Goal: Task Accomplishment & Management: Manage account settings

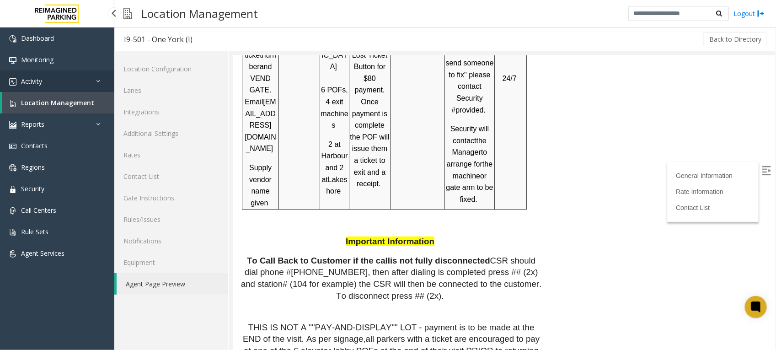
scroll to position [1658, 0]
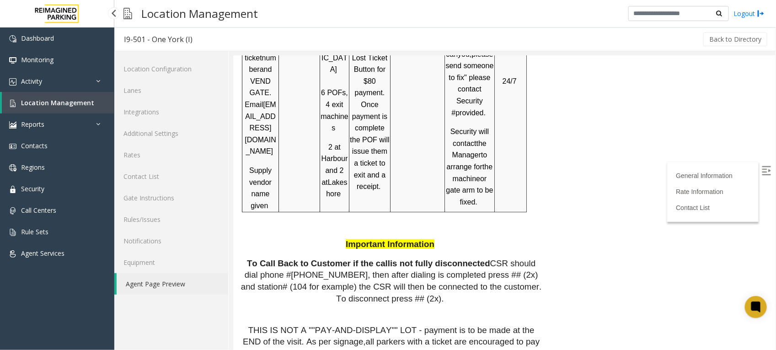
click at [41, 104] on span "Location Management" at bounding box center [57, 102] width 73 height 9
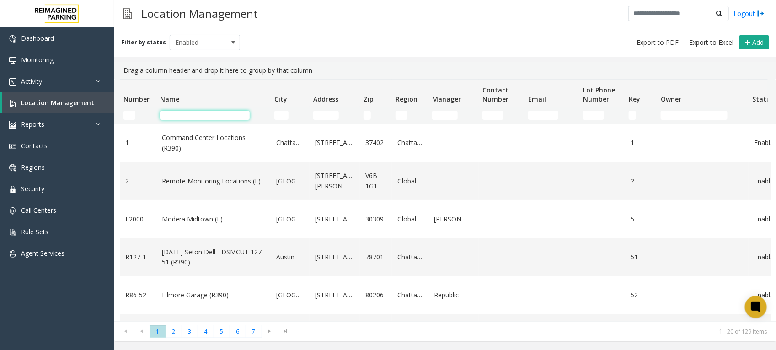
click at [183, 118] on input "Name Filter" at bounding box center [205, 115] width 90 height 9
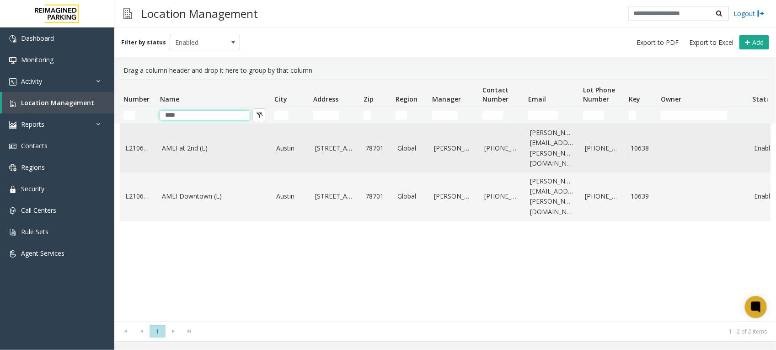
type input "****"
click at [186, 143] on link "AMLI at 2nd (L)" at bounding box center [213, 148] width 103 height 10
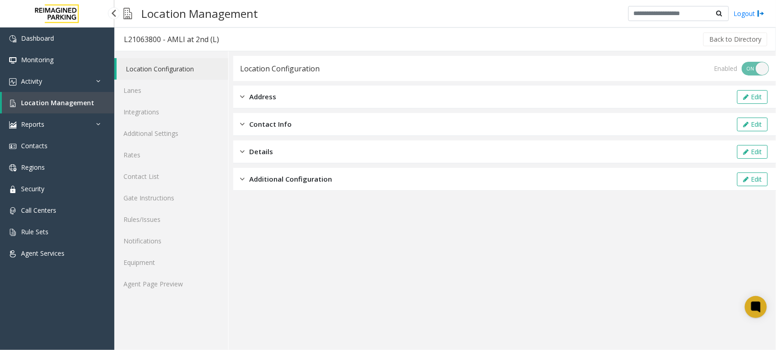
click at [67, 104] on span "Location Management" at bounding box center [57, 102] width 73 height 9
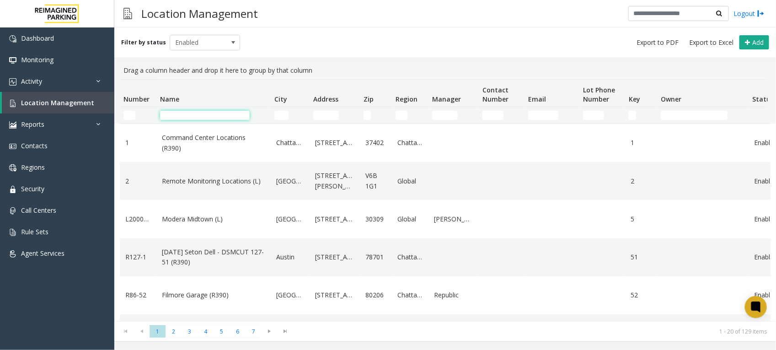
click at [200, 116] on input "Name Filter" at bounding box center [205, 115] width 90 height 9
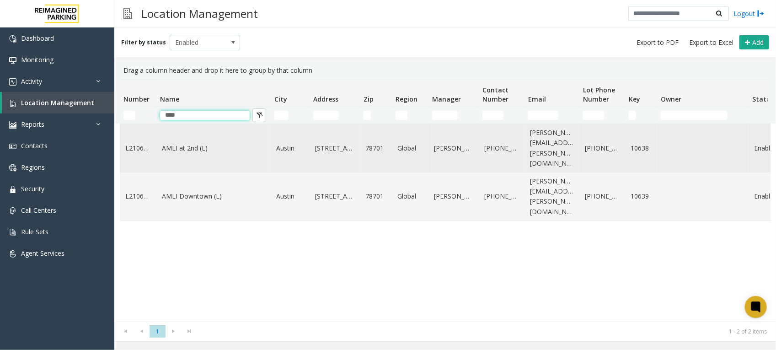
type input "****"
click at [196, 149] on td "AMLI at 2nd (L)" at bounding box center [213, 148] width 114 height 48
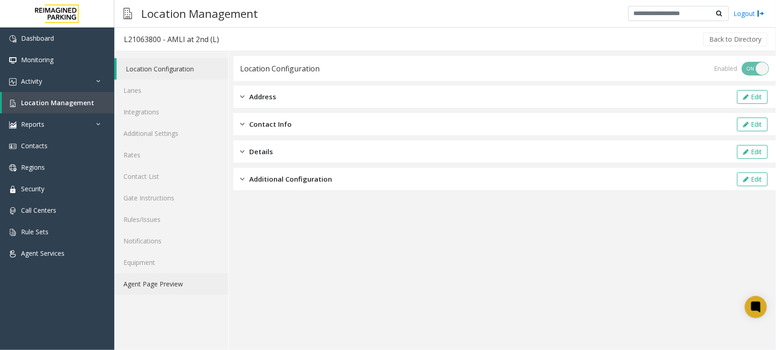
click at [149, 284] on link "Agent Page Preview" at bounding box center [171, 283] width 114 height 21
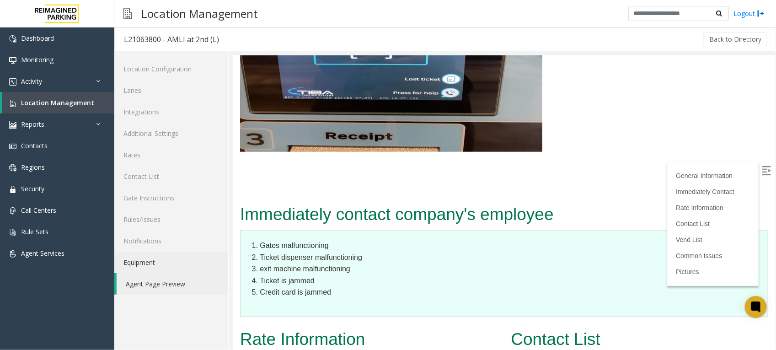
scroll to position [1944, 0]
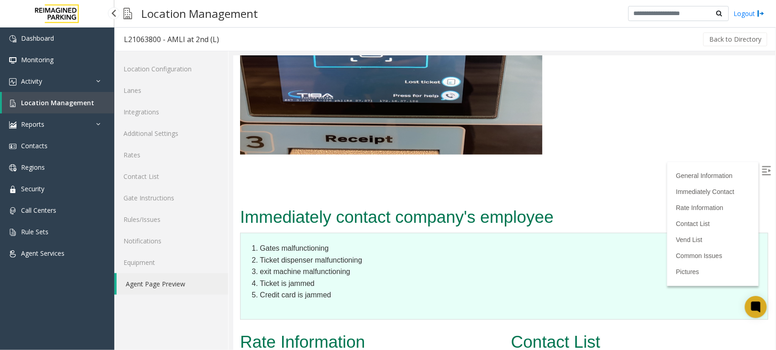
click at [63, 104] on span "Location Management" at bounding box center [57, 102] width 73 height 9
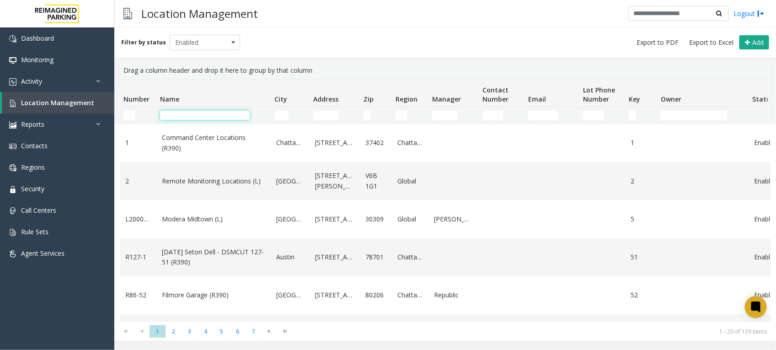
click at [182, 118] on input "Name Filter" at bounding box center [205, 115] width 90 height 9
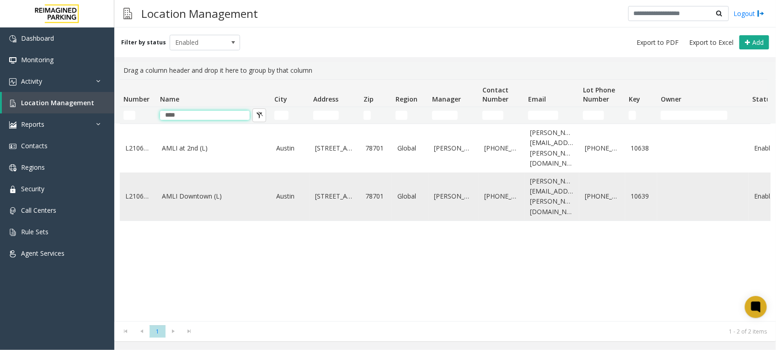
type input "****"
click at [188, 191] on link "AMLI Downtown (L)" at bounding box center [213, 196] width 103 height 10
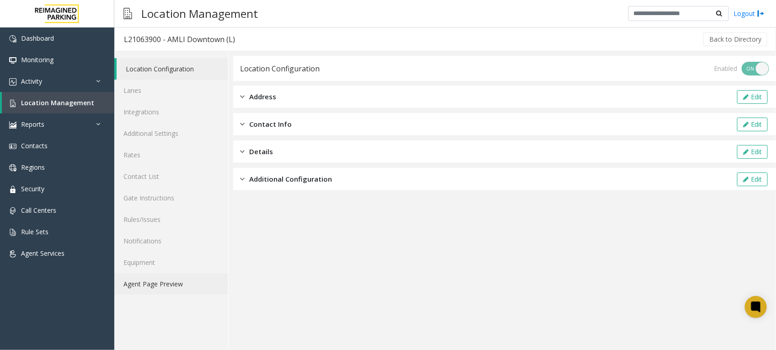
click at [156, 287] on link "Agent Page Preview" at bounding box center [171, 283] width 114 height 21
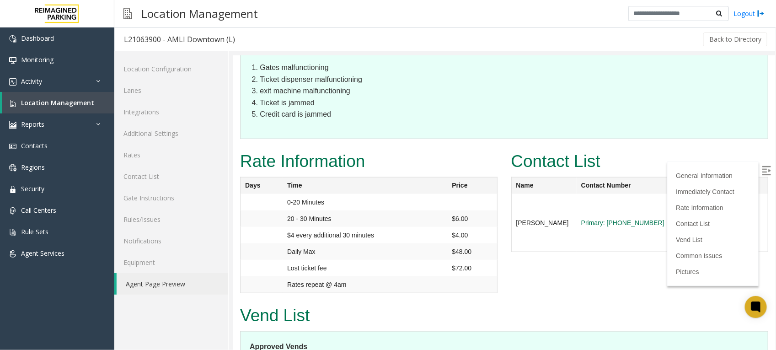
scroll to position [1944, 0]
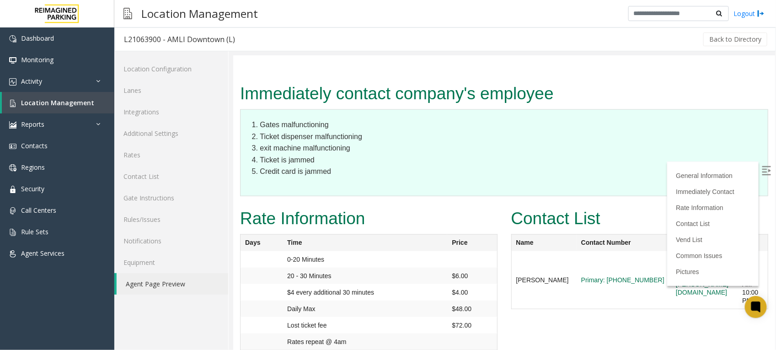
click at [134, 283] on link "Agent Page Preview" at bounding box center [173, 283] width 112 height 21
click at [137, 278] on link "Agent Page Preview" at bounding box center [173, 283] width 112 height 21
click at [159, 279] on link "Agent Page Preview" at bounding box center [173, 283] width 112 height 21
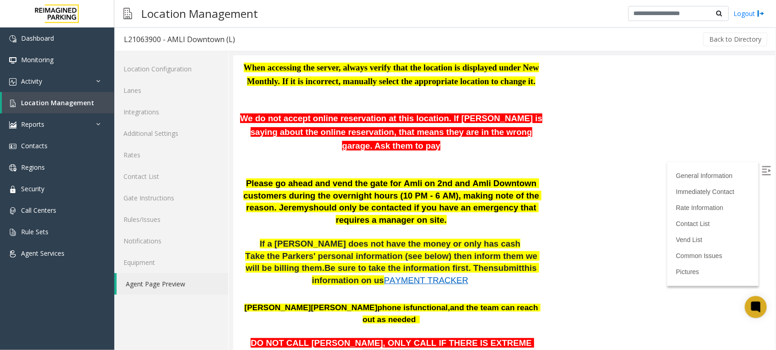
scroll to position [0, 0]
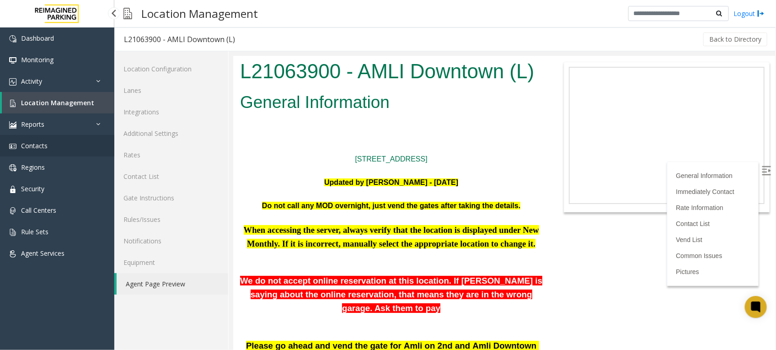
click at [38, 142] on span "Contacts" at bounding box center [34, 145] width 27 height 9
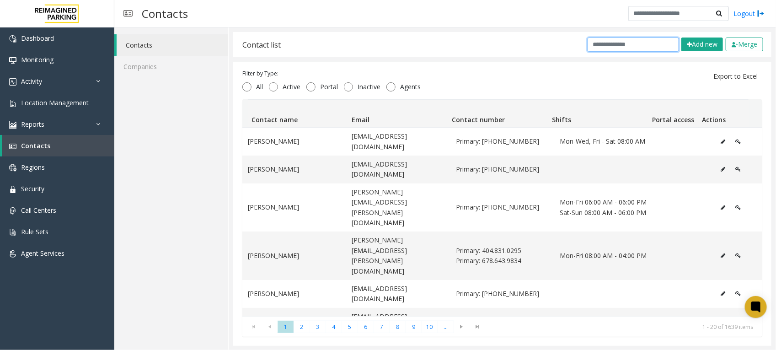
click at [605, 48] on input "text" at bounding box center [633, 45] width 91 height 14
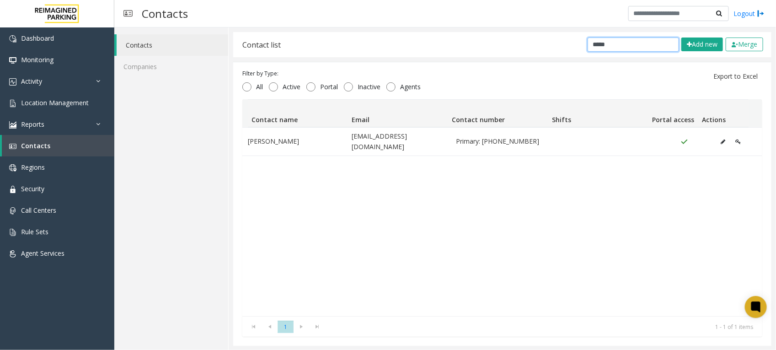
drag, startPoint x: 616, startPoint y: 38, endPoint x: 250, endPoint y: 43, distance: 366.4
click at [257, 43] on div "Contact list ***** Add new Merge" at bounding box center [502, 44] width 538 height 25
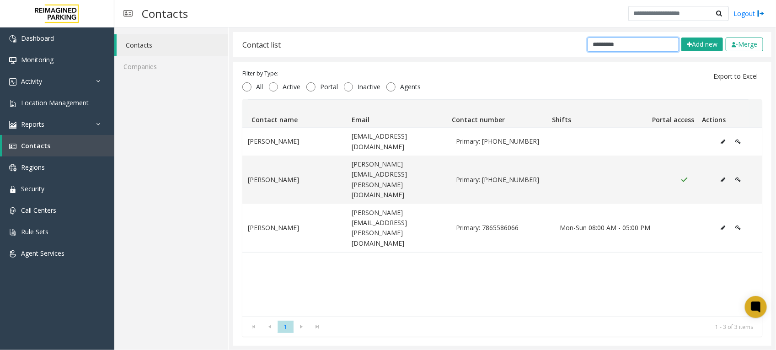
type input "*********"
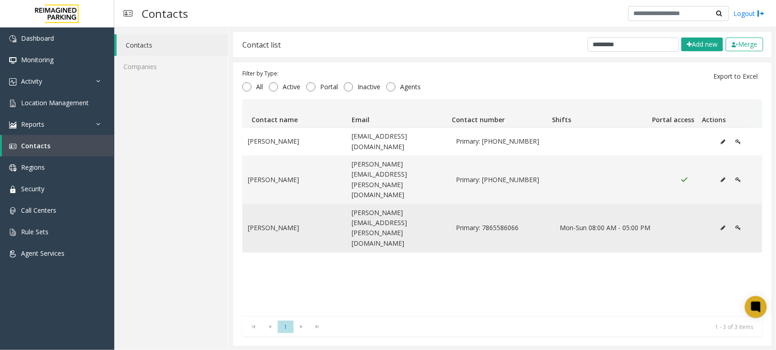
click at [721, 225] on icon "Data table" at bounding box center [723, 227] width 5 height 5
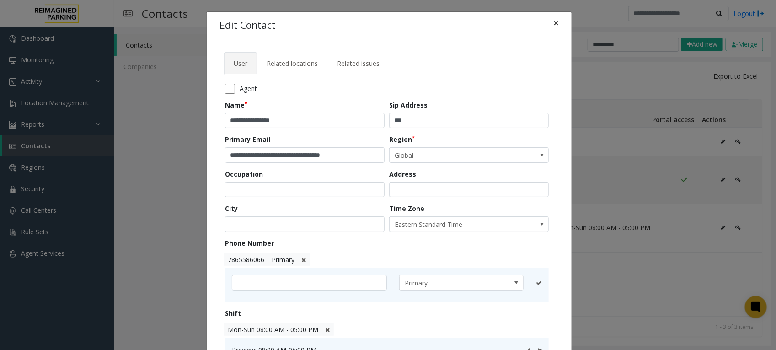
click at [553, 21] on span "×" at bounding box center [555, 22] width 5 height 13
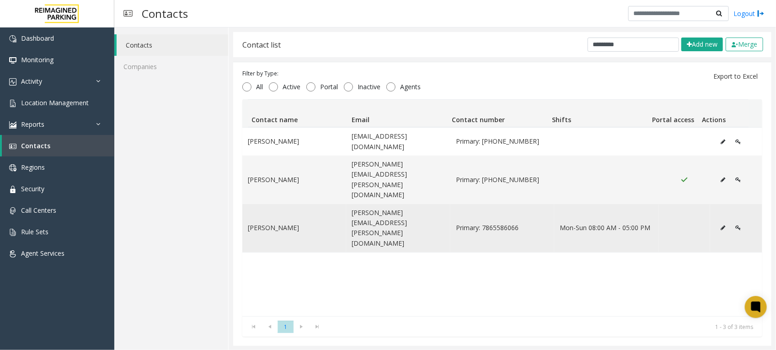
click at [735, 225] on icon "Data table" at bounding box center [737, 227] width 5 height 5
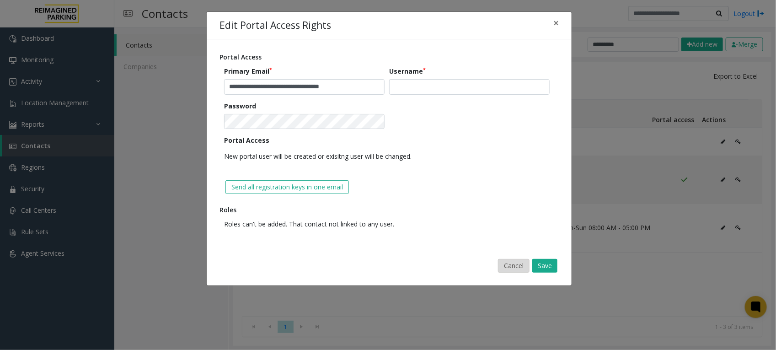
click at [506, 262] on button "Cancel" at bounding box center [514, 266] width 32 height 14
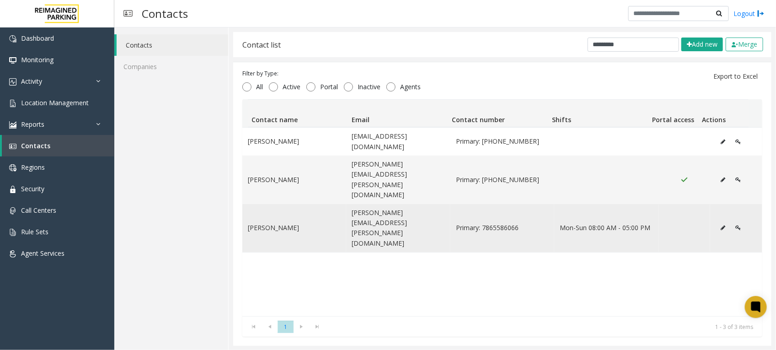
click at [735, 225] on icon "Data table" at bounding box center [737, 227] width 5 height 5
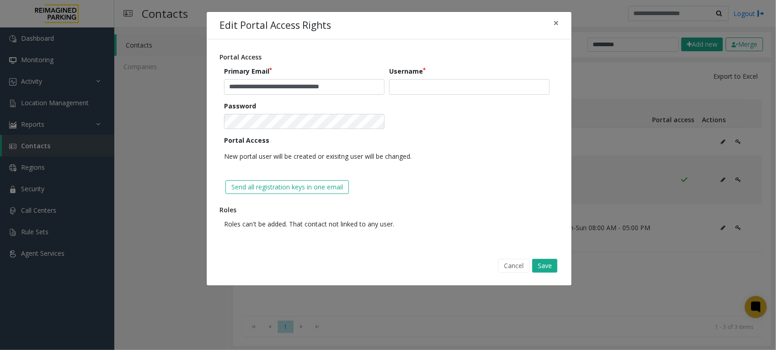
drag, startPoint x: 514, startPoint y: 267, endPoint x: 241, endPoint y: 238, distance: 274.5
click at [508, 266] on button "Cancel" at bounding box center [514, 266] width 32 height 14
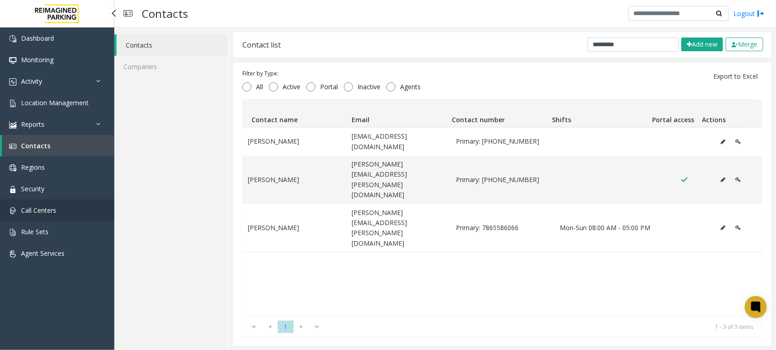
click at [23, 211] on span "Call Centers" at bounding box center [38, 210] width 35 height 9
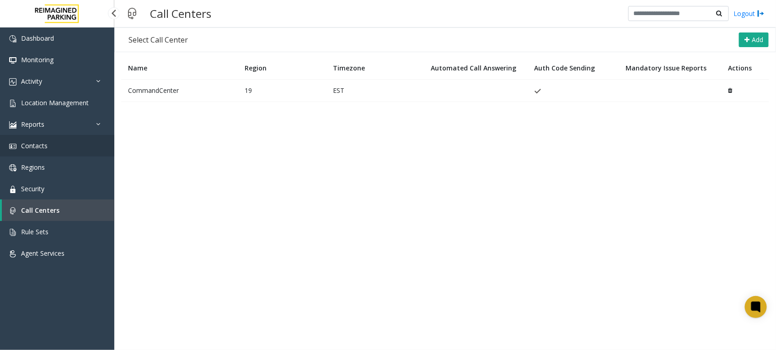
click at [52, 145] on link "Contacts" at bounding box center [57, 145] width 114 height 21
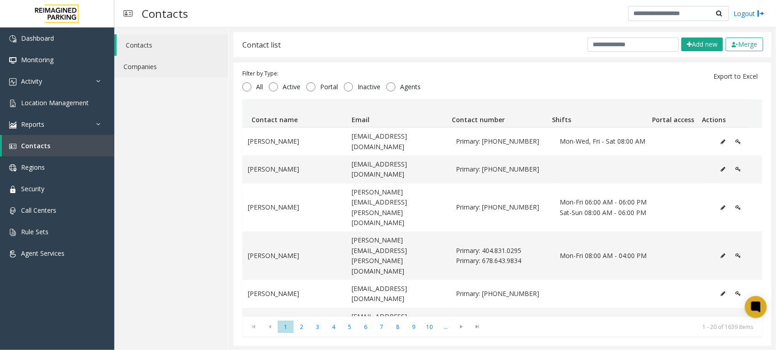
click at [129, 65] on link "Companies" at bounding box center [171, 66] width 114 height 21
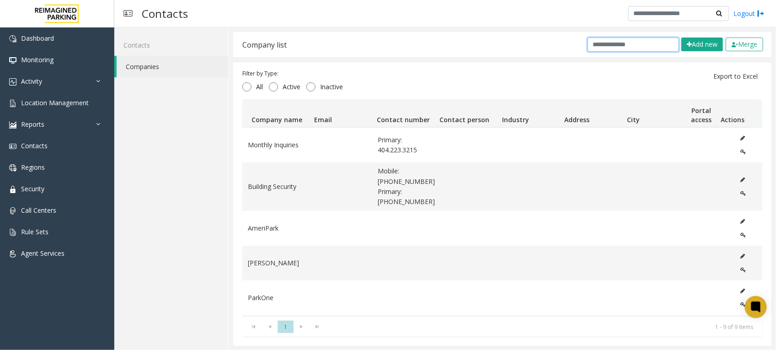
click at [620, 40] on input "text" at bounding box center [633, 45] width 91 height 14
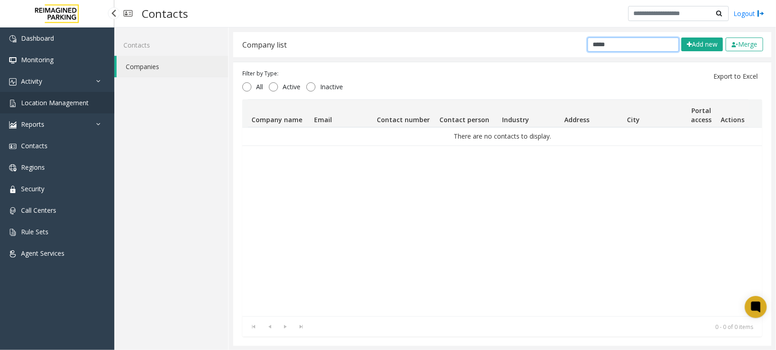
type input "*****"
click at [53, 102] on span "Location Management" at bounding box center [55, 102] width 68 height 9
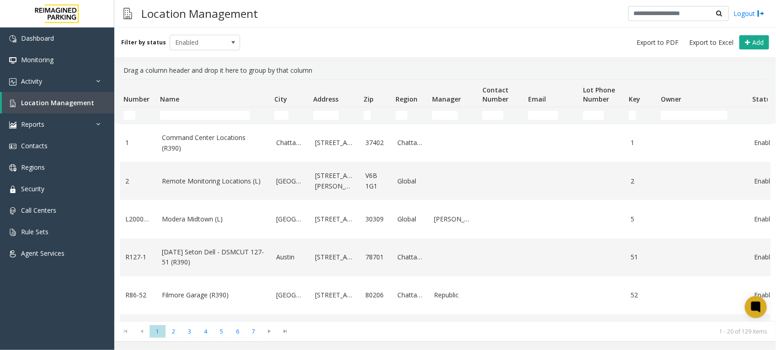
click at [190, 120] on td "Name Filter" at bounding box center [213, 115] width 114 height 16
click at [190, 112] on input "Name Filter" at bounding box center [205, 115] width 90 height 9
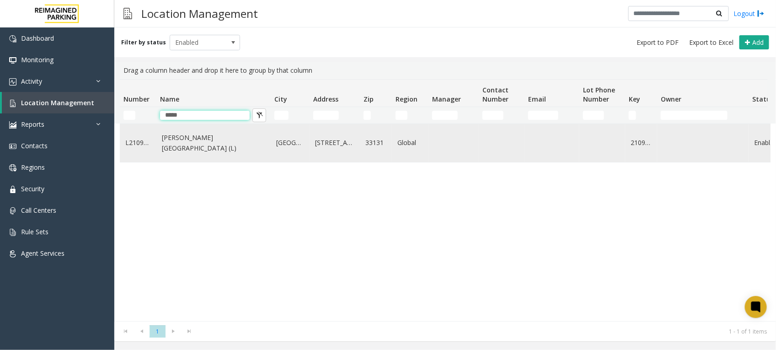
type input "*****"
click at [215, 145] on link "[PERSON_NAME][GEOGRAPHIC_DATA] (L)" at bounding box center [213, 143] width 103 height 21
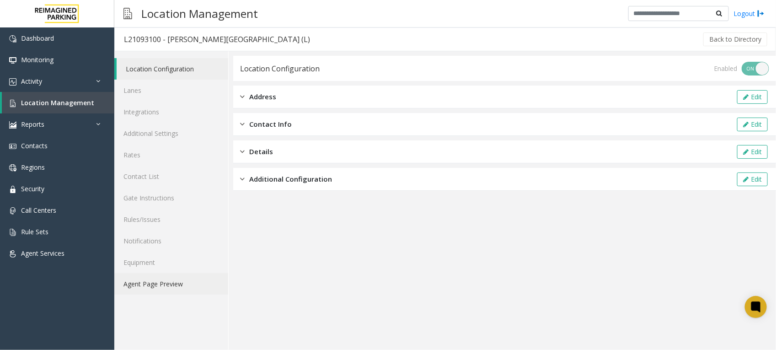
click at [172, 283] on link "Agent Page Preview" at bounding box center [171, 283] width 114 height 21
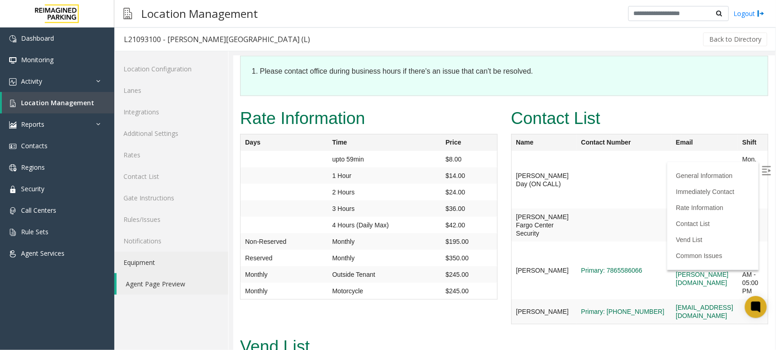
scroll to position [1944, 0]
click at [140, 175] on link "Contact List" at bounding box center [171, 176] width 114 height 21
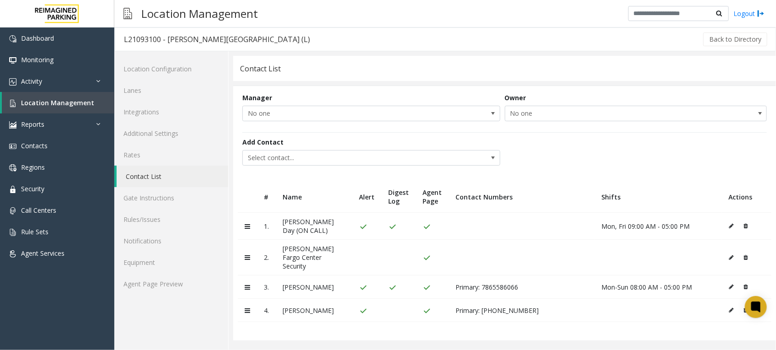
click at [729, 284] on icon at bounding box center [731, 286] width 5 height 5
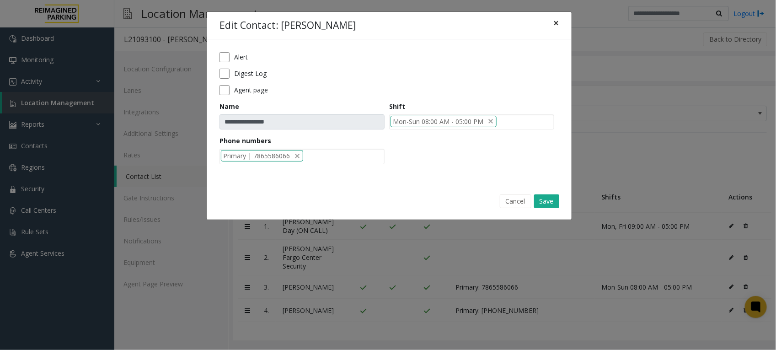
click at [558, 24] on span "×" at bounding box center [555, 22] width 5 height 13
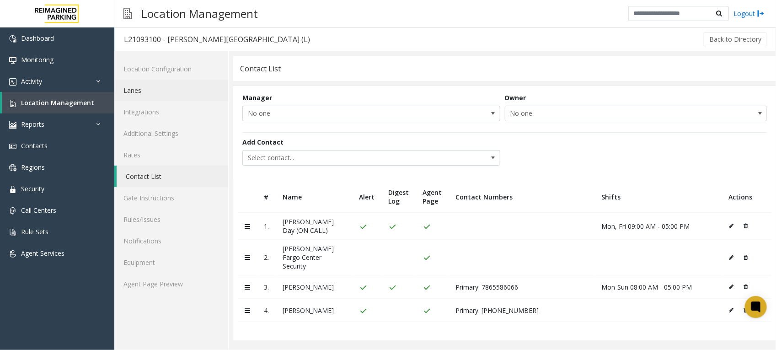
click at [139, 91] on link "Lanes" at bounding box center [171, 90] width 114 height 21
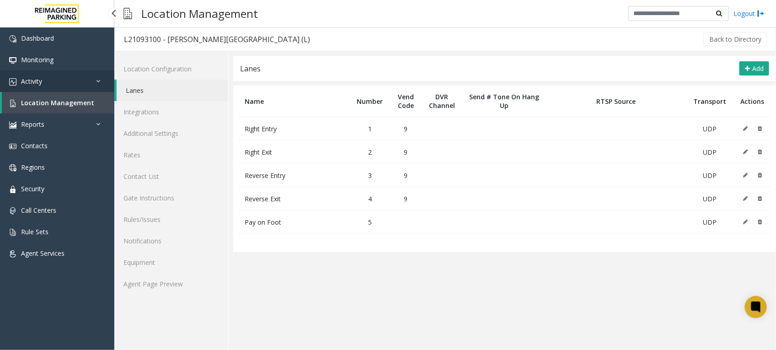
click at [47, 83] on link "Activity" at bounding box center [57, 80] width 114 height 21
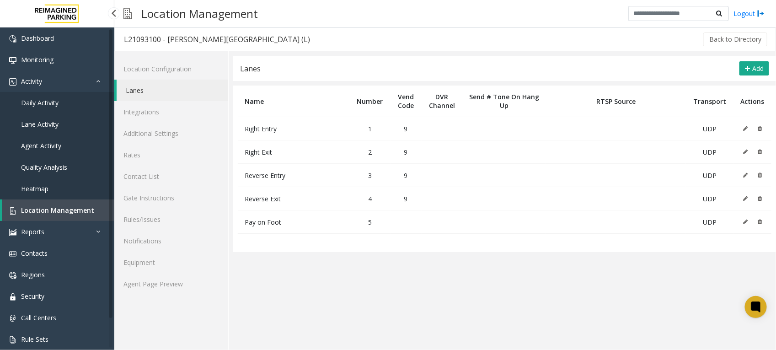
click at [65, 204] on link "Location Management" at bounding box center [58, 209] width 113 height 21
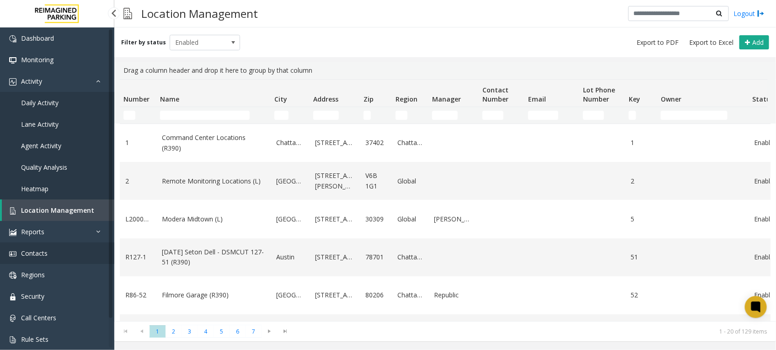
click at [49, 250] on link "Contacts" at bounding box center [57, 252] width 114 height 21
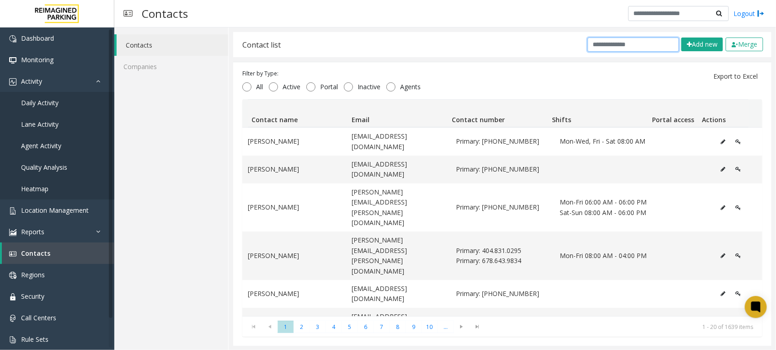
click at [636, 43] on input "text" at bounding box center [633, 45] width 91 height 14
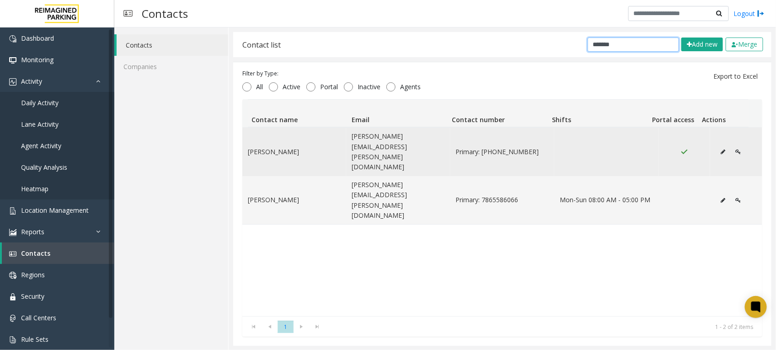
type input "*******"
click at [716, 145] on button "Data table" at bounding box center [723, 152] width 15 height 14
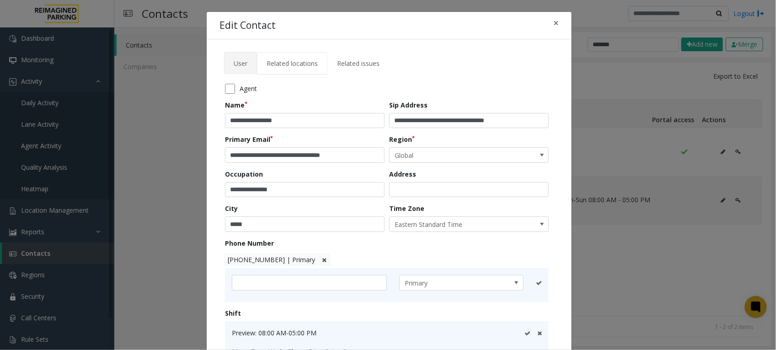
click at [298, 63] on span "Related locations" at bounding box center [292, 63] width 51 height 9
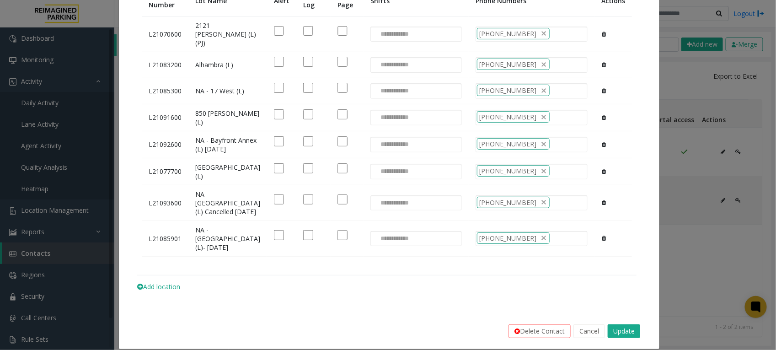
scroll to position [157, 0]
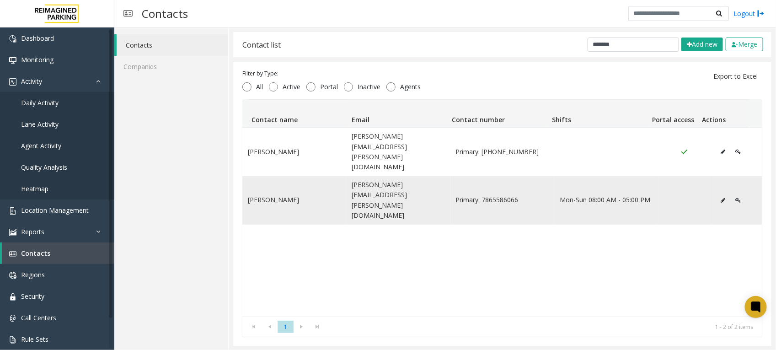
click at [721, 198] on icon "Data table" at bounding box center [723, 200] width 5 height 5
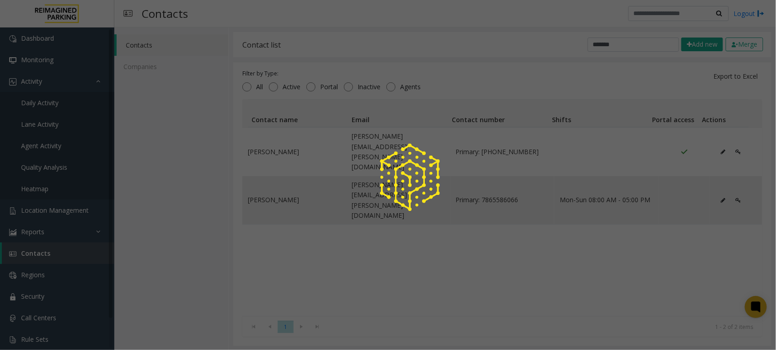
scroll to position [0, 0]
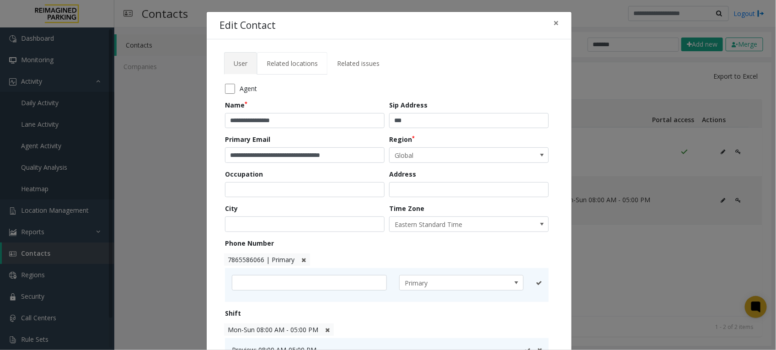
click at [282, 63] on span "Related locations" at bounding box center [292, 63] width 51 height 9
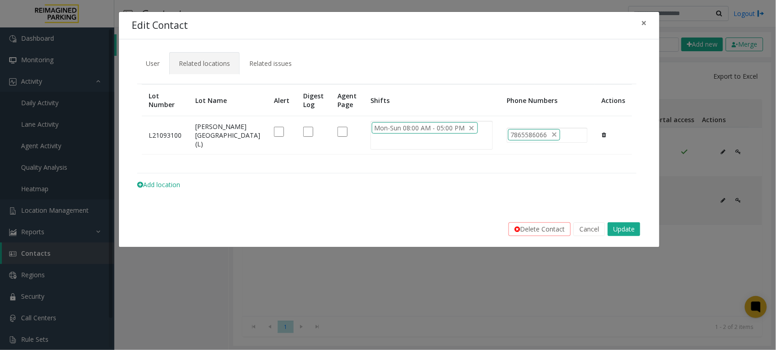
click at [604, 136] on icon at bounding box center [604, 134] width 4 height 5
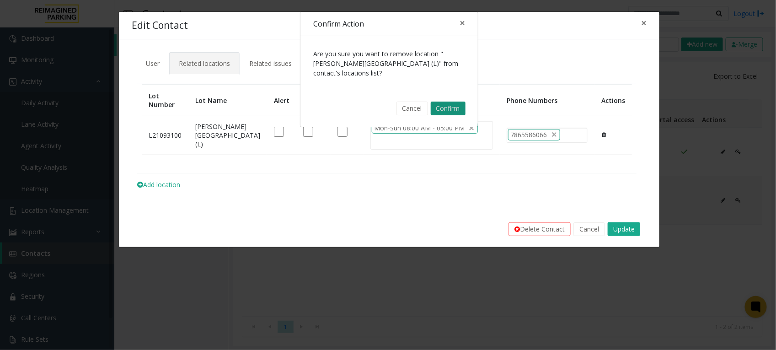
click at [444, 102] on button "Confirm" at bounding box center [448, 109] width 35 height 14
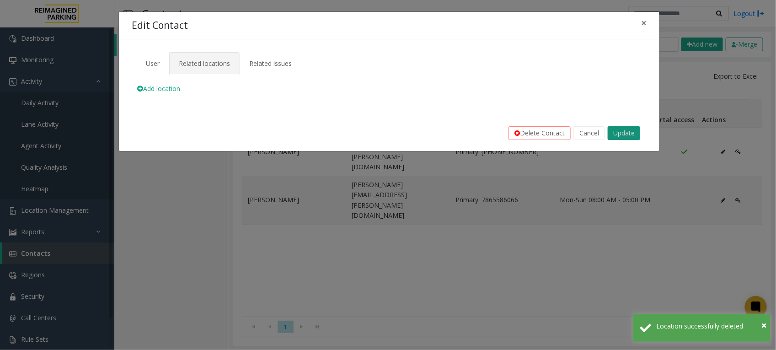
click at [629, 131] on button "Update" at bounding box center [624, 133] width 32 height 14
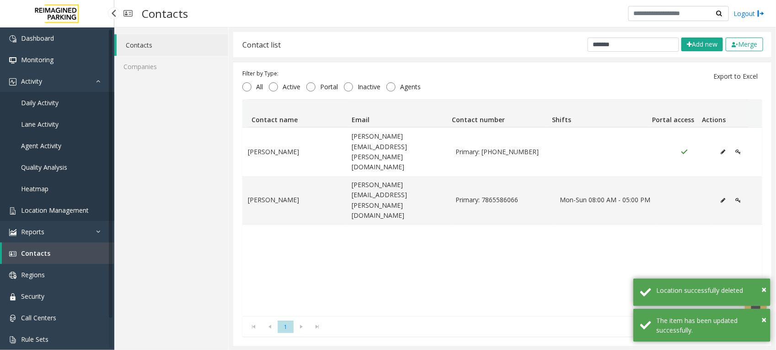
click at [65, 210] on span "Location Management" at bounding box center [55, 210] width 68 height 9
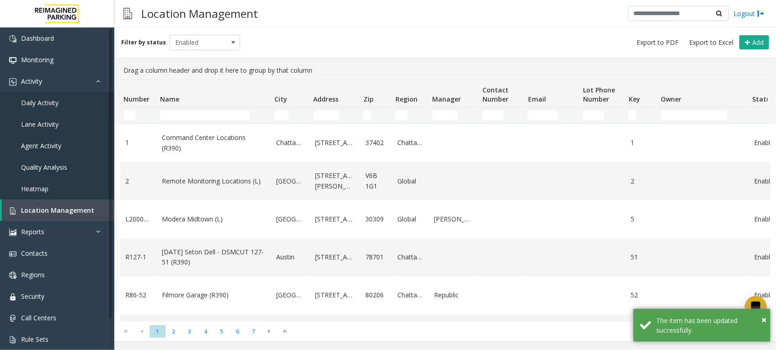
click at [193, 110] on td "Name Filter" at bounding box center [213, 115] width 114 height 16
click at [198, 117] on input "Name Filter" at bounding box center [205, 115] width 90 height 9
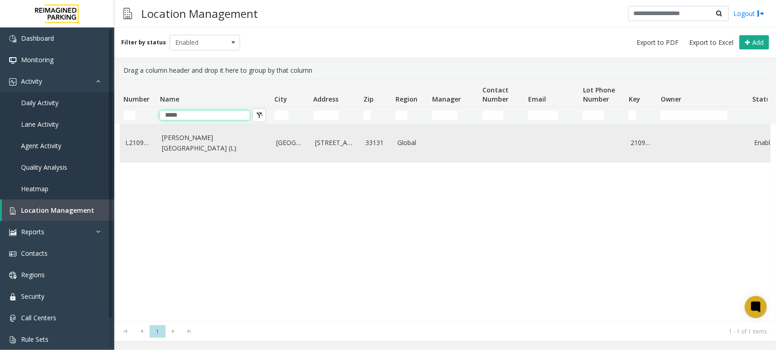
type input "*****"
click at [193, 138] on link "[PERSON_NAME][GEOGRAPHIC_DATA] (L)" at bounding box center [213, 143] width 103 height 21
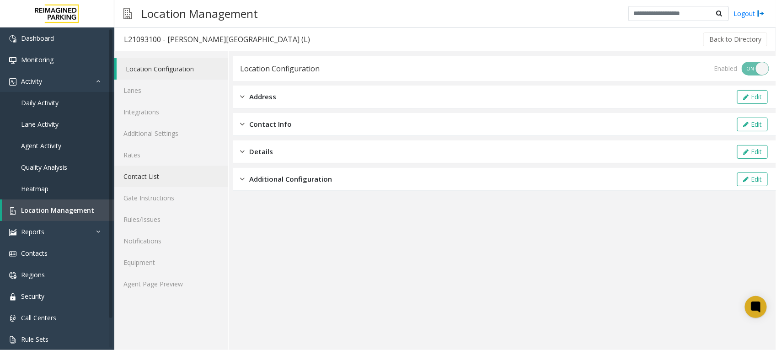
click at [140, 175] on link "Contact List" at bounding box center [171, 176] width 114 height 21
